Goal: Task Accomplishment & Management: Manage account settings

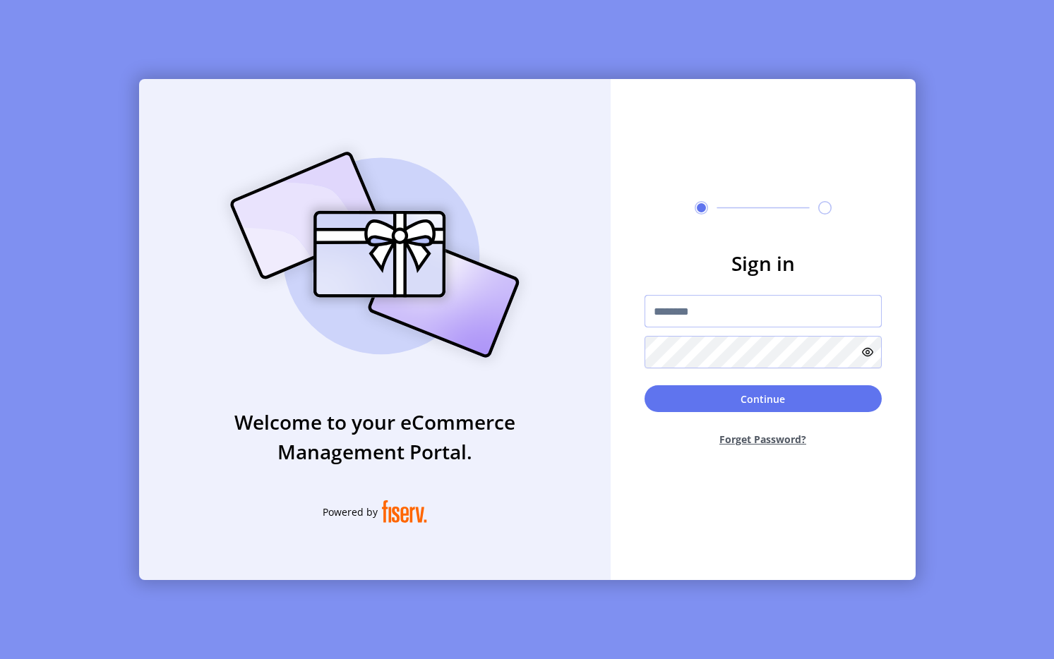
click at [756, 302] on input "text" at bounding box center [762, 311] width 237 height 32
type input "**********"
click at [749, 397] on button "Continue" at bounding box center [762, 398] width 237 height 27
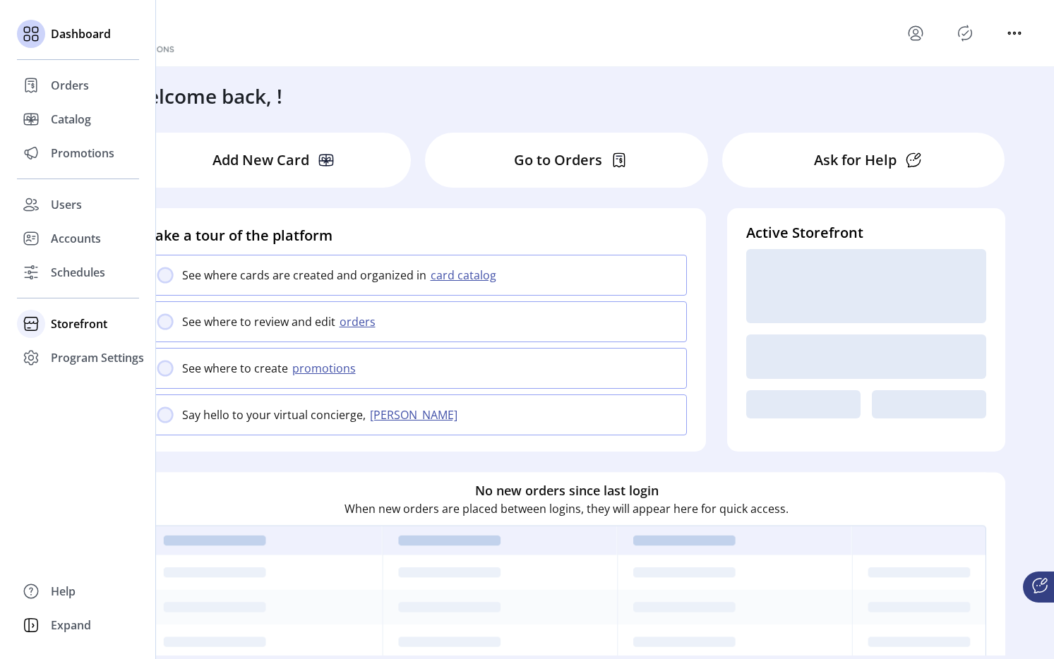
click at [66, 325] on span "Storefront" at bounding box center [79, 323] width 56 height 17
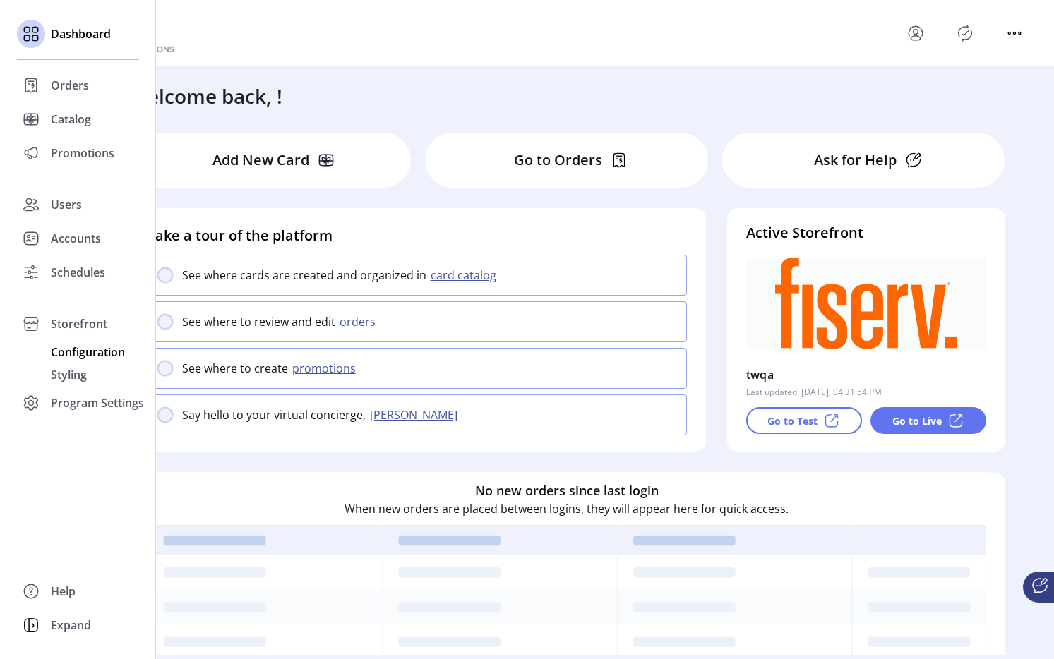
click at [67, 349] on span "Configuration" at bounding box center [88, 352] width 74 height 17
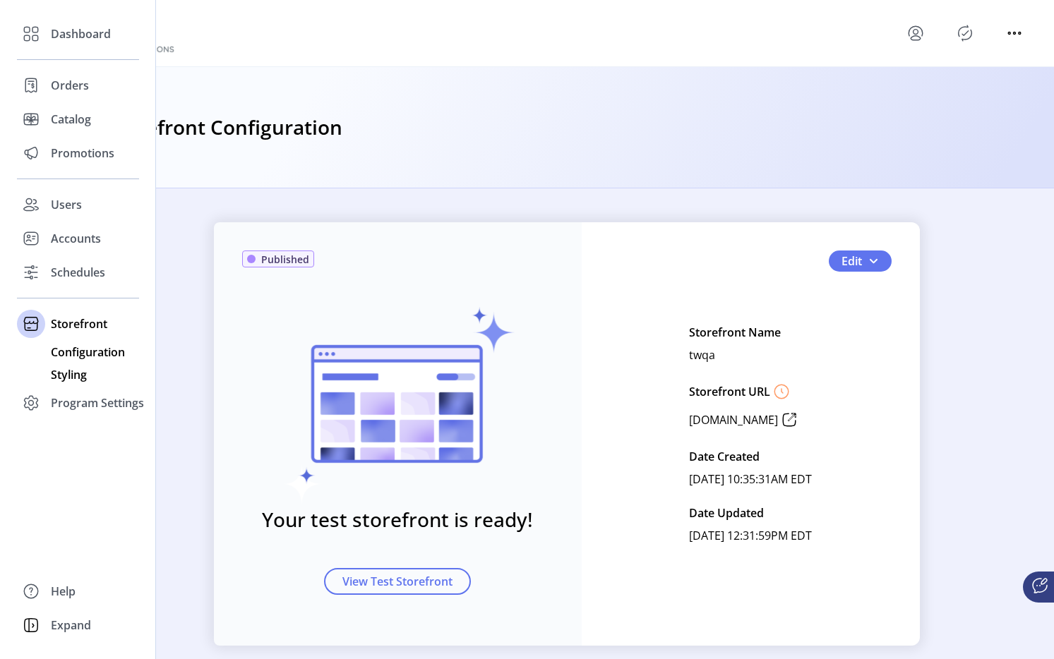
click at [62, 378] on span "Styling" at bounding box center [69, 374] width 36 height 17
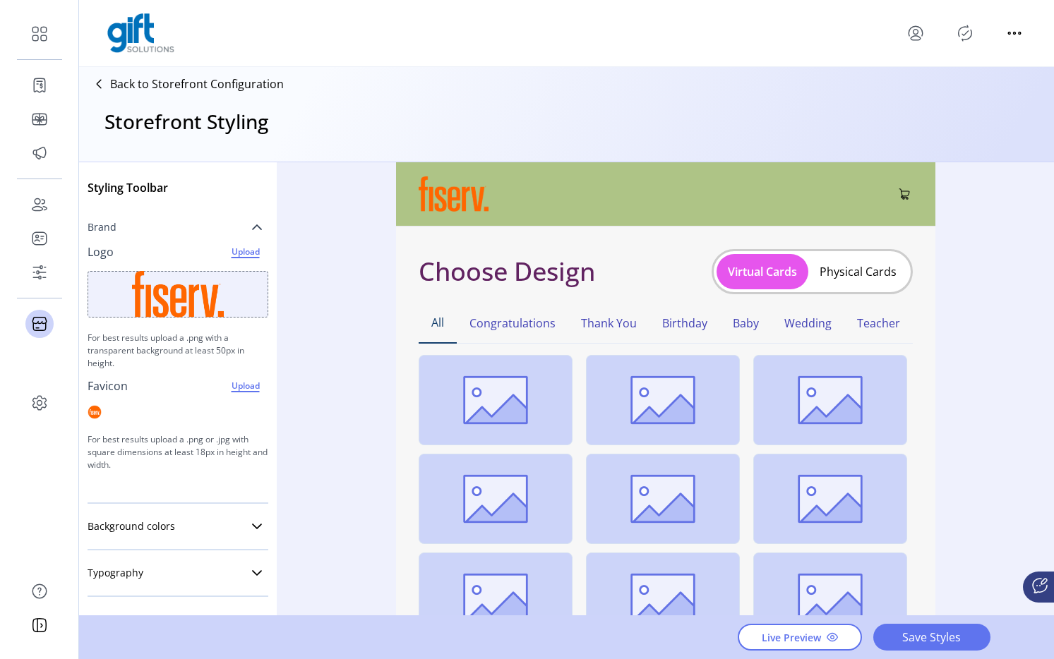
click at [252, 227] on icon at bounding box center [257, 227] width 10 height 6
